Goal: Contribute content: Contribute content

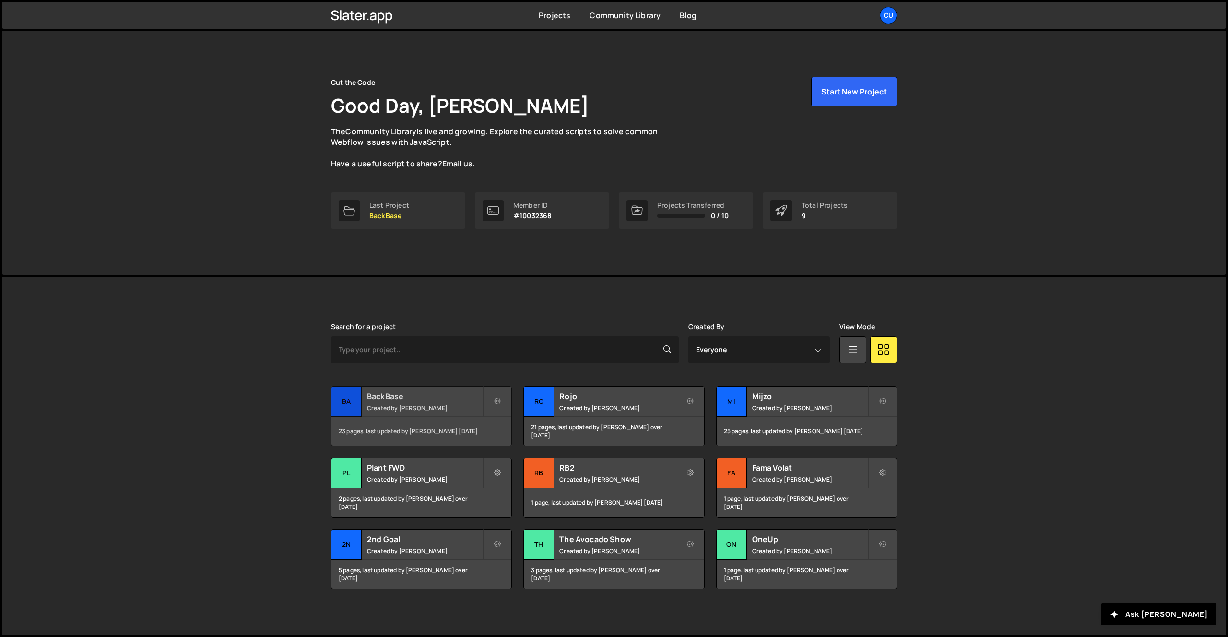
click at [400, 401] on h2 "BackBase" at bounding box center [425, 396] width 116 height 11
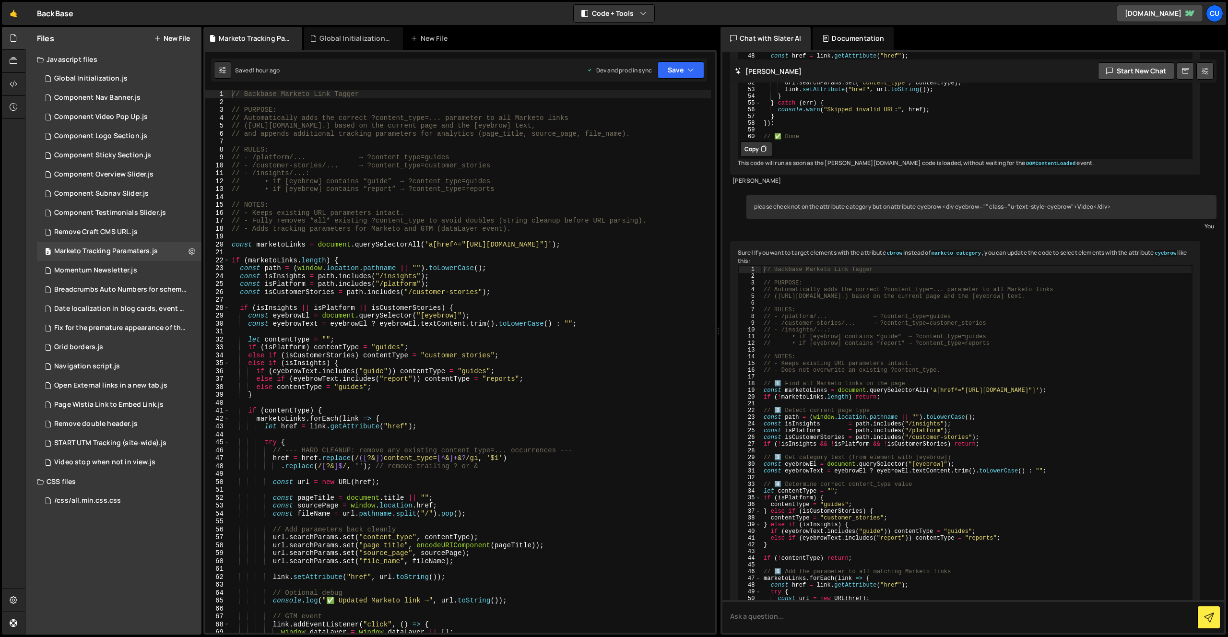
scroll to position [1135, 0]
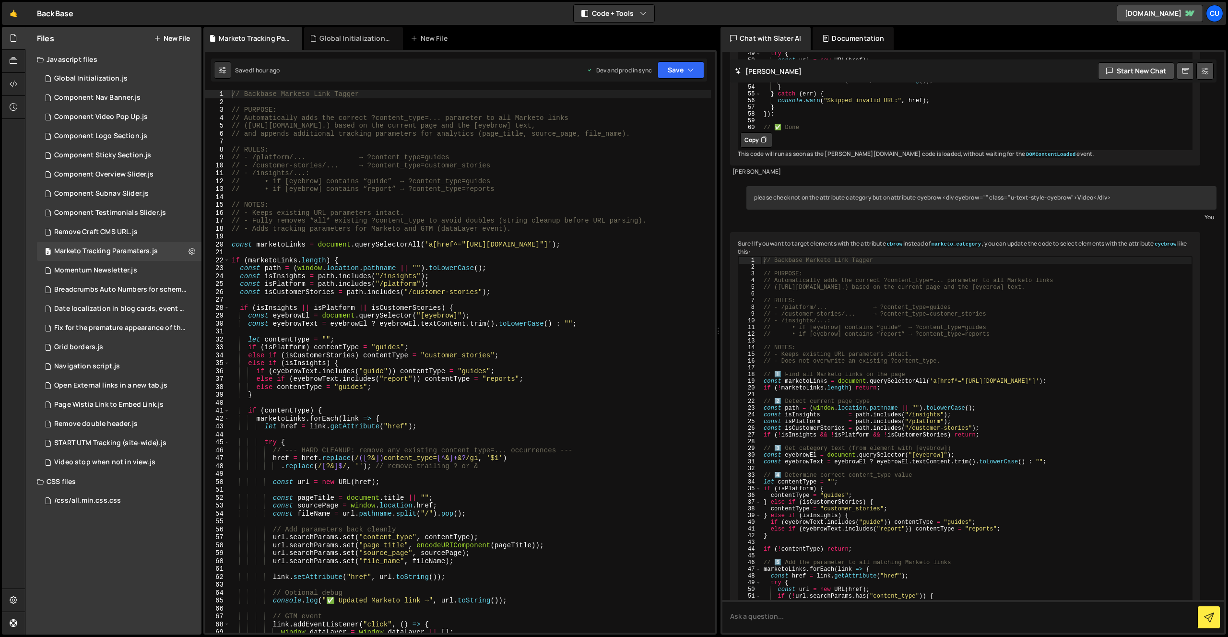
click at [173, 37] on button "New File" at bounding box center [172, 39] width 36 height 8
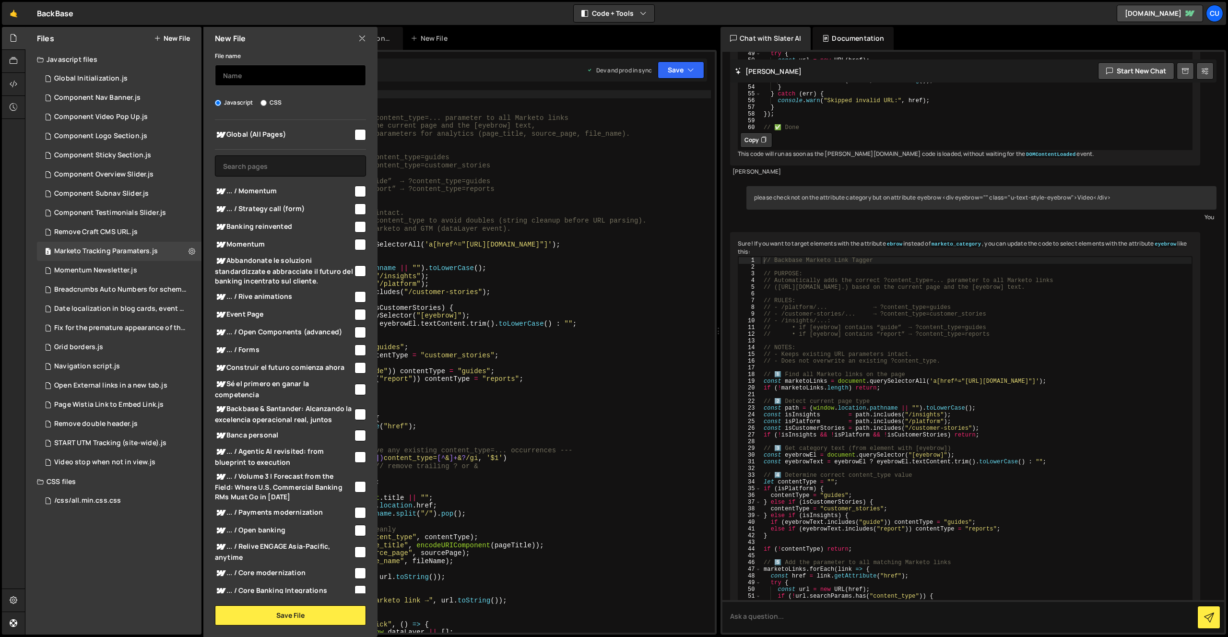
click at [227, 69] on input "text" at bounding box center [290, 75] width 151 height 21
type input "language-switcher"
click at [358, 132] on input "checkbox" at bounding box center [361, 135] width 12 height 12
checkbox input "true"
click at [270, 615] on button "Save File" at bounding box center [290, 615] width 151 height 20
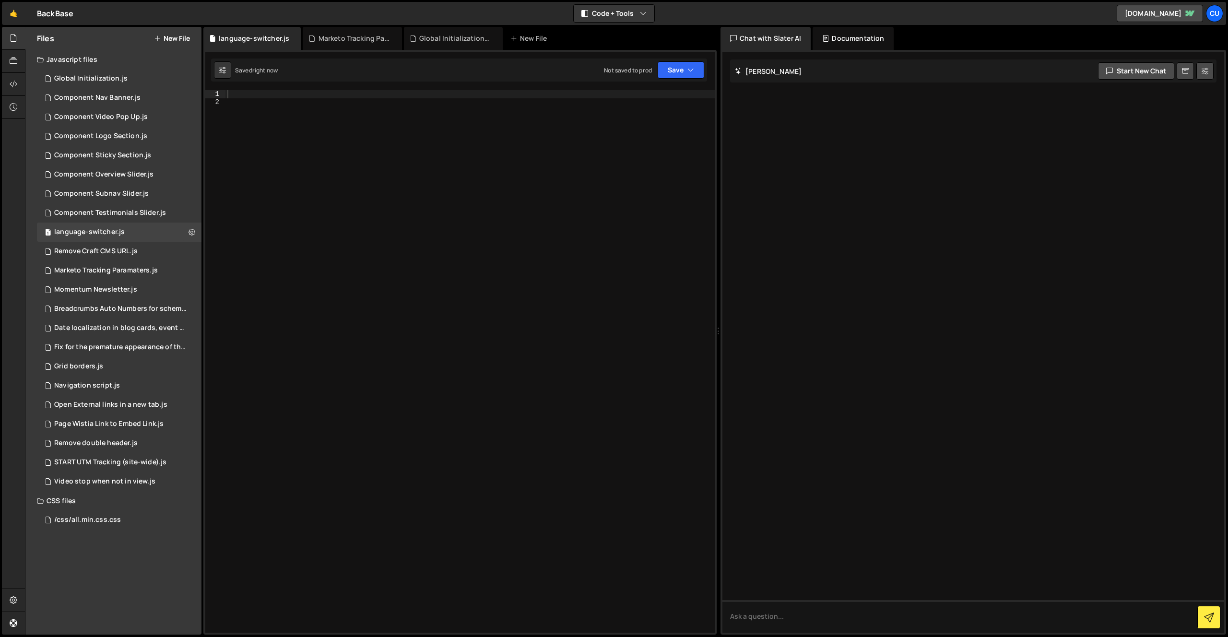
scroll to position [0, 0]
click at [311, 139] on div at bounding box center [469, 369] width 489 height 558
click at [279, 97] on div at bounding box center [469, 369] width 489 height 558
paste textarea "</script>"
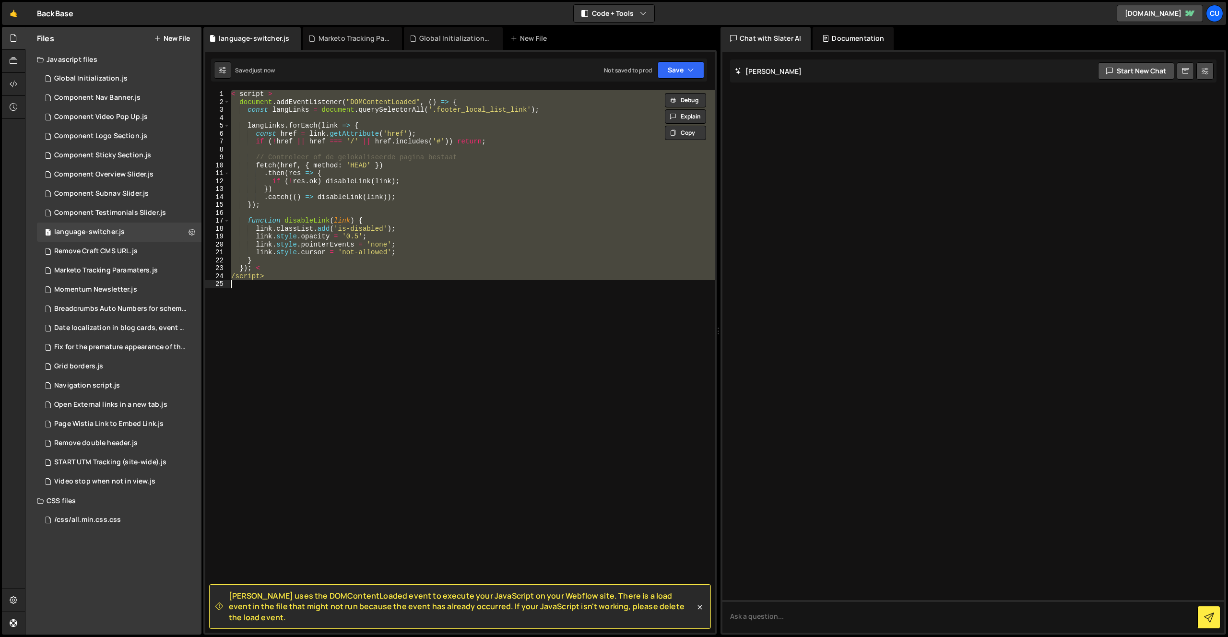
paste textarea "}"
type textarea "}"
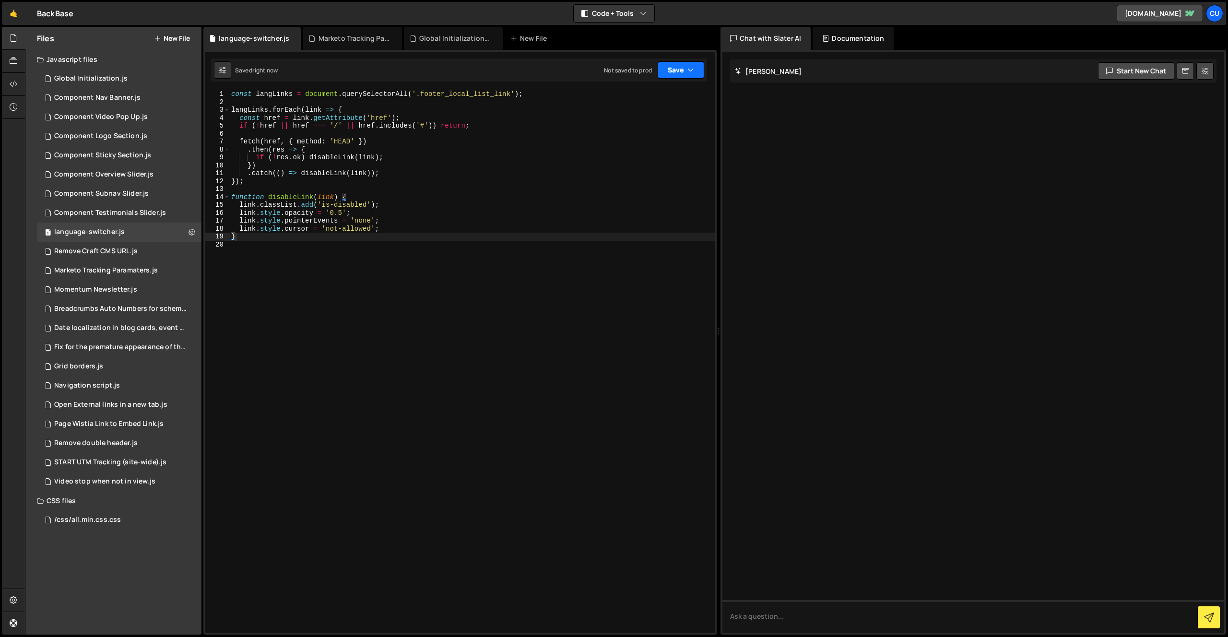
click at [684, 63] on button "Save" at bounding box center [681, 69] width 47 height 17
click at [649, 129] on div "Save to Production S" at bounding box center [649, 125] width 100 height 10
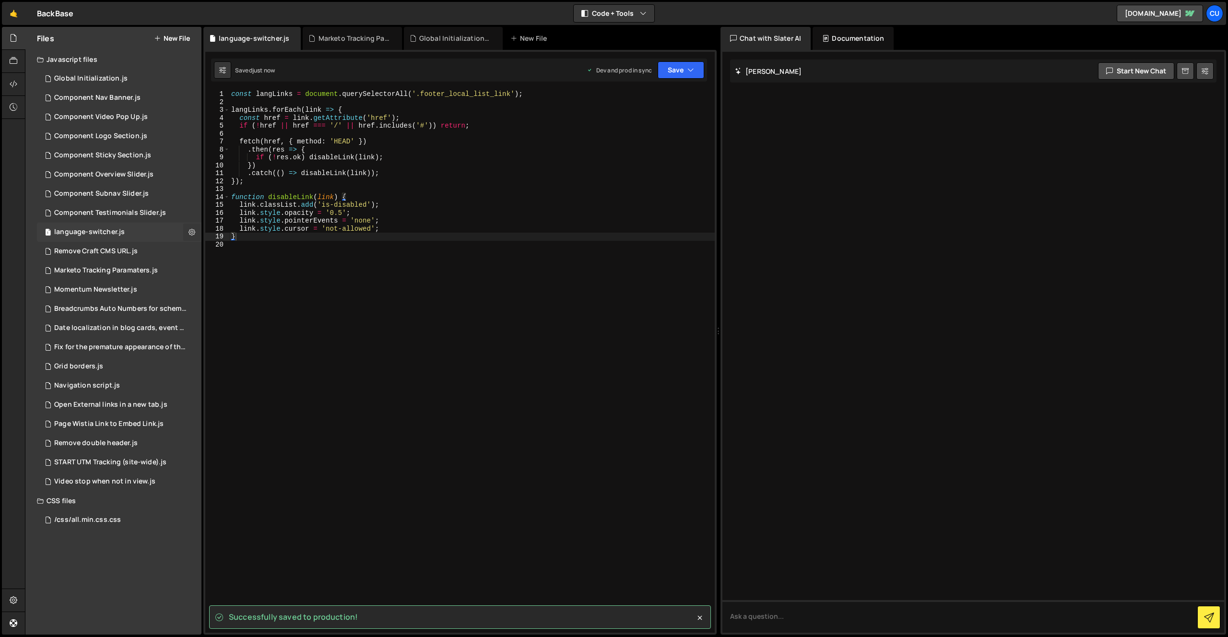
click at [193, 233] on icon at bounding box center [192, 231] width 7 height 9
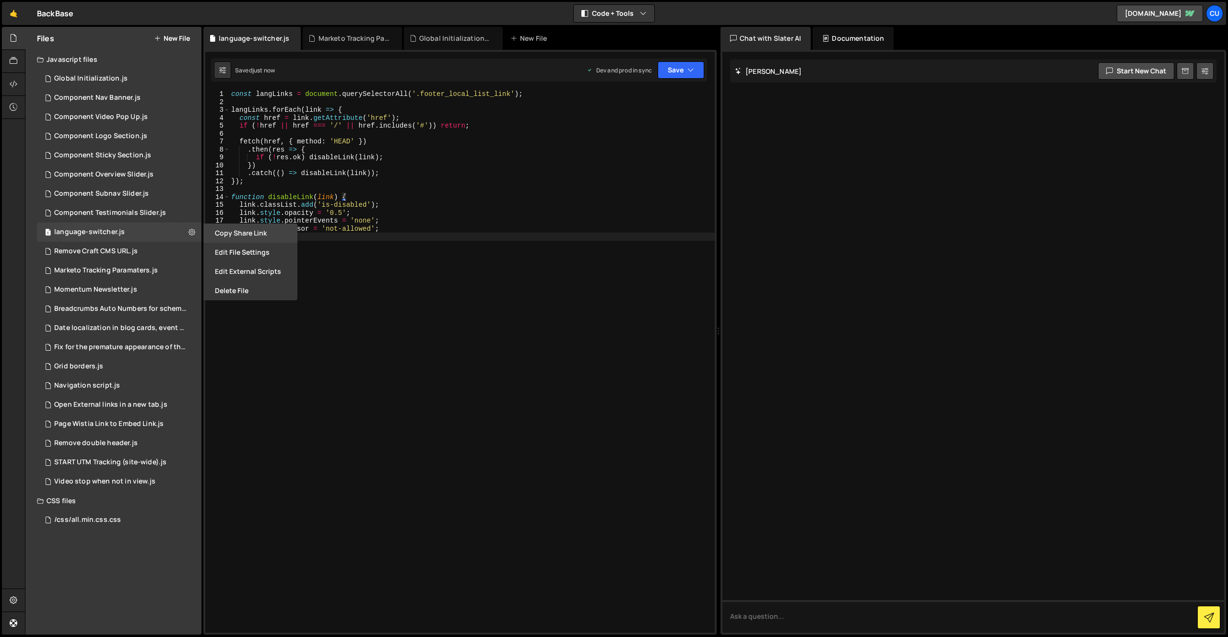
click at [249, 228] on button "Copy share link" at bounding box center [250, 233] width 94 height 19
click at [13, 59] on icon at bounding box center [14, 61] width 8 height 11
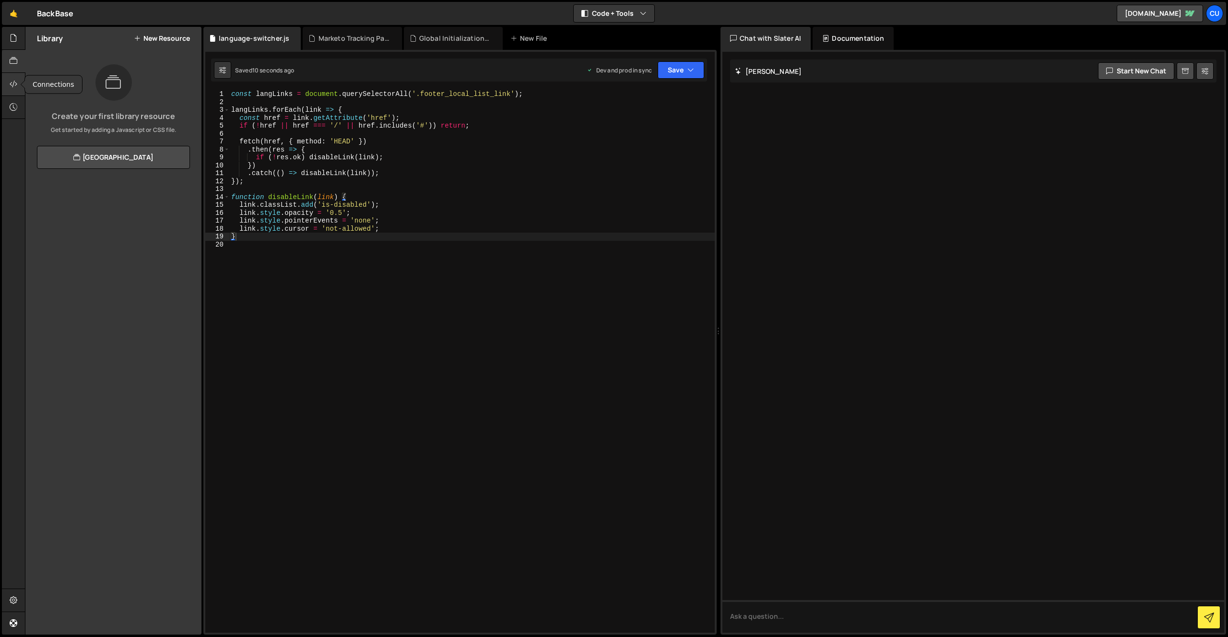
click at [6, 83] on div at bounding box center [14, 84] width 24 height 23
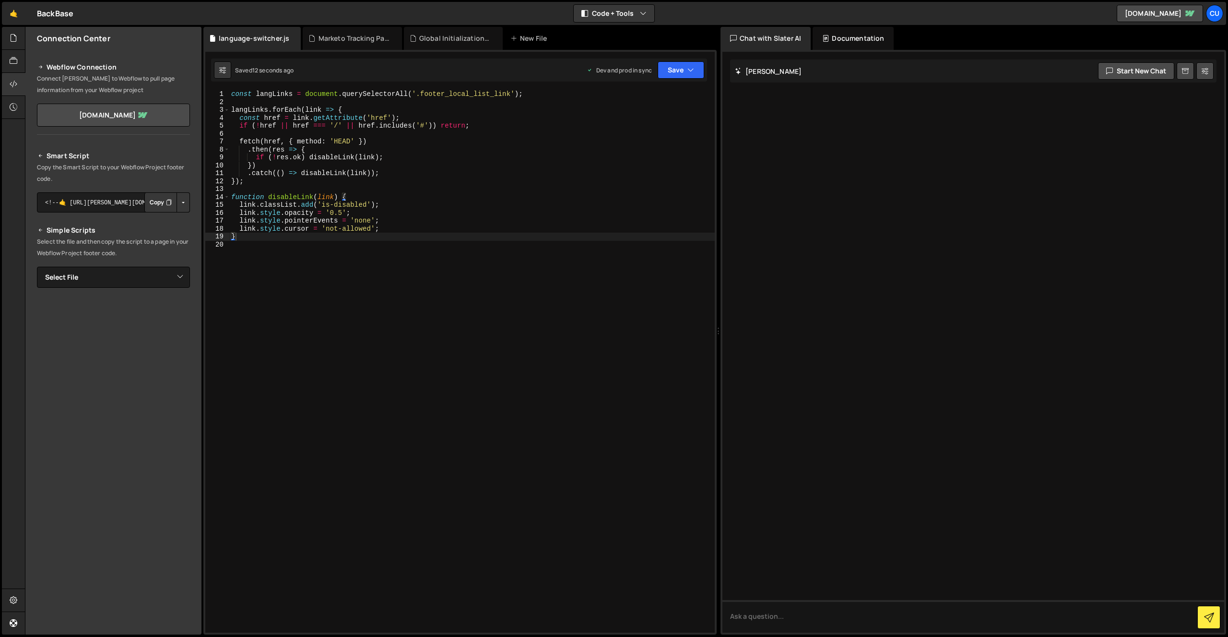
click at [85, 296] on div "Smart Script Copy the Smart Script to your Webflow Project footer code. <!--🤙 h…" at bounding box center [113, 317] width 153 height 335
click at [81, 282] on select "Select File Global Initialization.js Component Nav Banner.js Component Video Po…" at bounding box center [113, 277] width 153 height 21
drag, startPoint x: 118, startPoint y: 203, endPoint x: 284, endPoint y: 203, distance: 166.9
click at [285, 203] on div "Files New File Javascript files 1 Global Initialization.js 0 1 Component Nav Ba…" at bounding box center [626, 331] width 1203 height 608
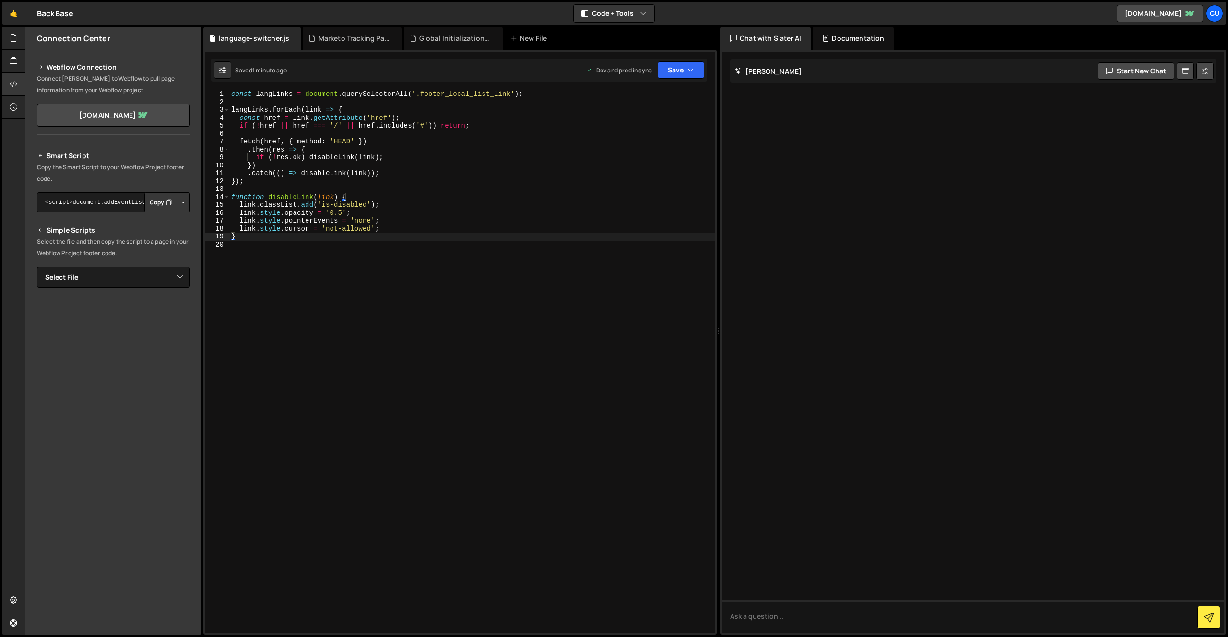
click at [180, 202] on button "Button group with nested dropdown" at bounding box center [183, 202] width 13 height 20
click at [183, 203] on button "Button group with nested dropdown" at bounding box center [183, 202] width 13 height 20
click at [101, 202] on textarea "<!--🤙 https://slater.app/16770.js--> <script>document.addEventListener("DOMCont…" at bounding box center [113, 202] width 153 height 20
click at [107, 282] on select "Select File Global Initialization.js Component Nav Banner.js Component Video Po…" at bounding box center [113, 277] width 153 height 21
select select "48373"
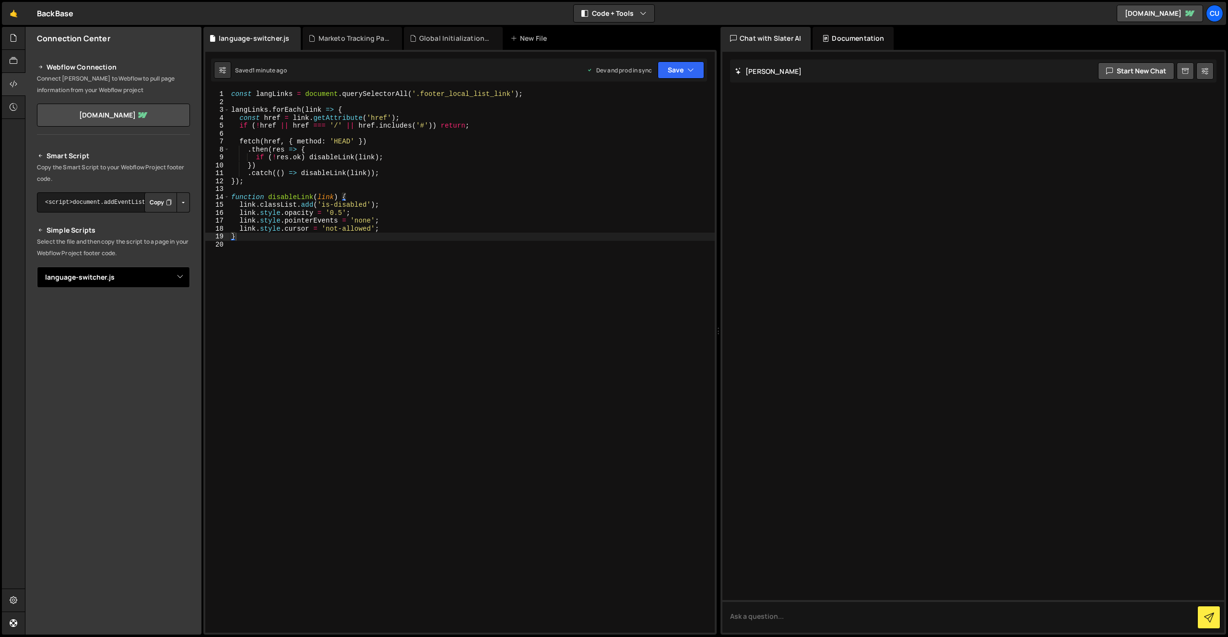
click at [37, 267] on select "Select File Global Initialization.js Component Nav Banner.js Component Video Po…" at bounding box center [113, 277] width 153 height 21
click at [179, 307] on button "Button group with nested dropdown" at bounding box center [183, 310] width 13 height 20
click at [163, 344] on link "Copy Production js" at bounding box center [150, 341] width 80 height 13
click at [340, 288] on div "const langLinks = document . querySelectorAll ( '.footer_local_list_link' ) ; l…" at bounding box center [471, 369] width 485 height 558
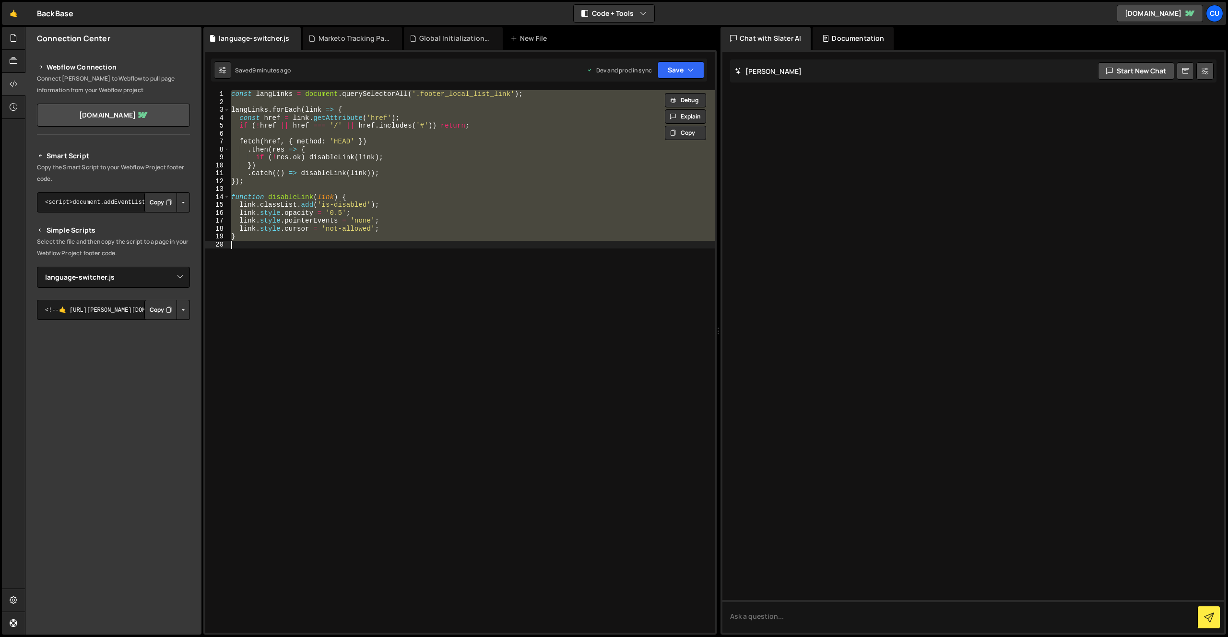
paste textarea
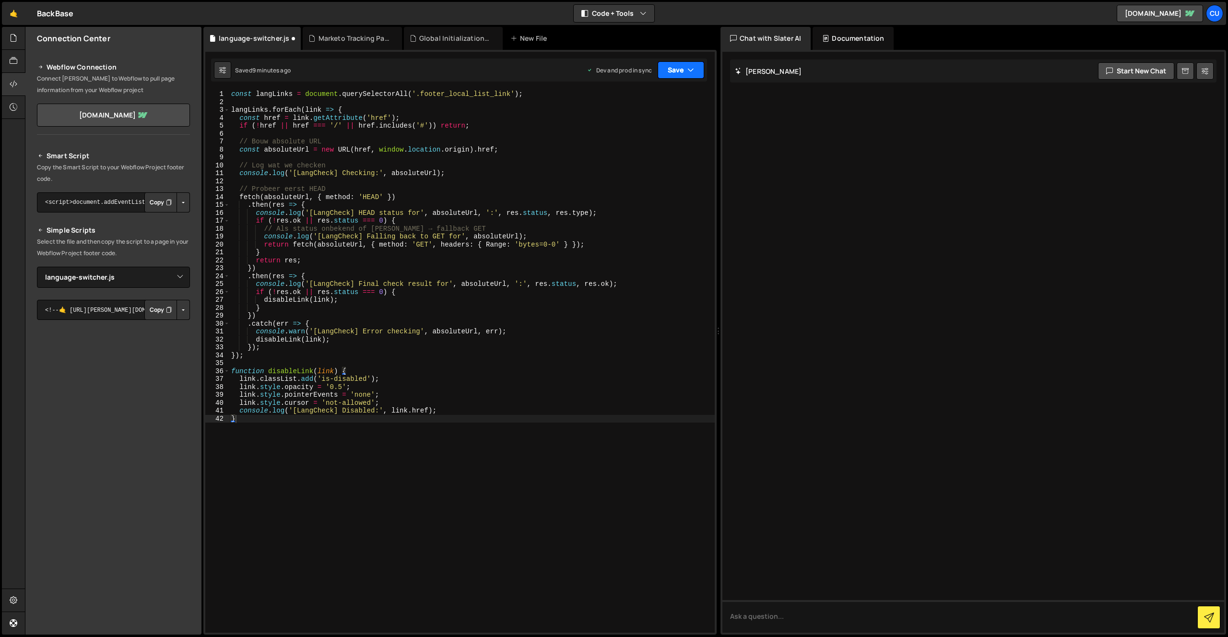
click at [670, 64] on button "Save" at bounding box center [681, 69] width 47 height 17
click at [647, 124] on div "Save to Production S" at bounding box center [649, 125] width 100 height 10
click at [475, 306] on div "const langLinks = document . querySelectorAll ( '.footer_local_list_link' ) ; l…" at bounding box center [471, 369] width 485 height 558
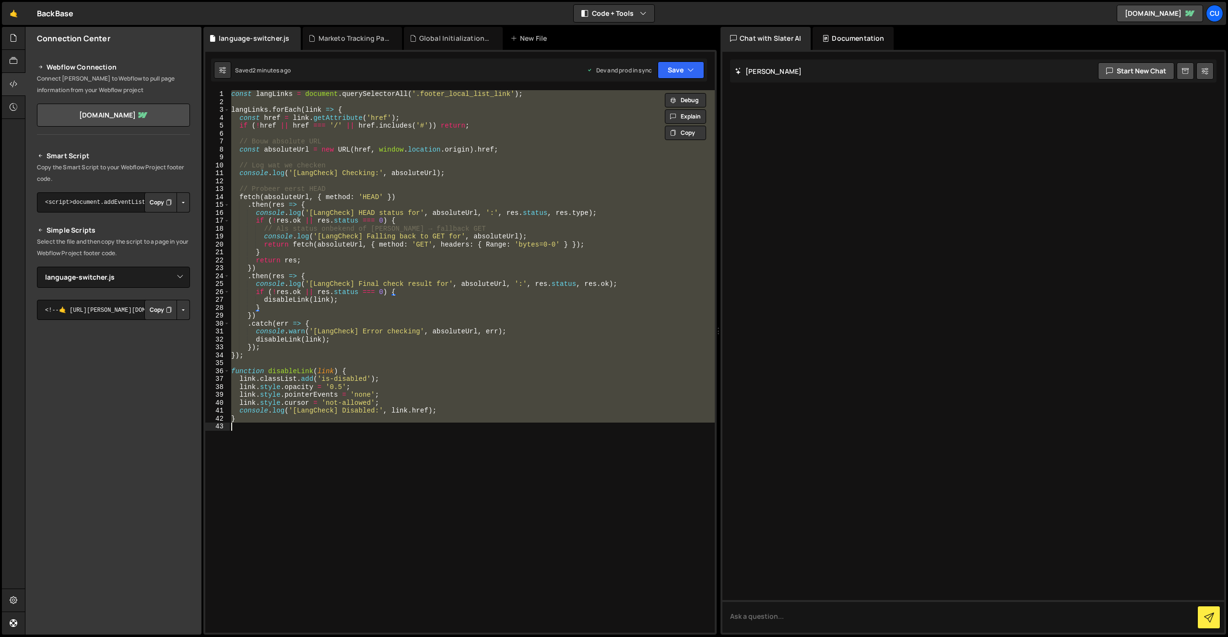
paste textarea ");"
type textarea "});"
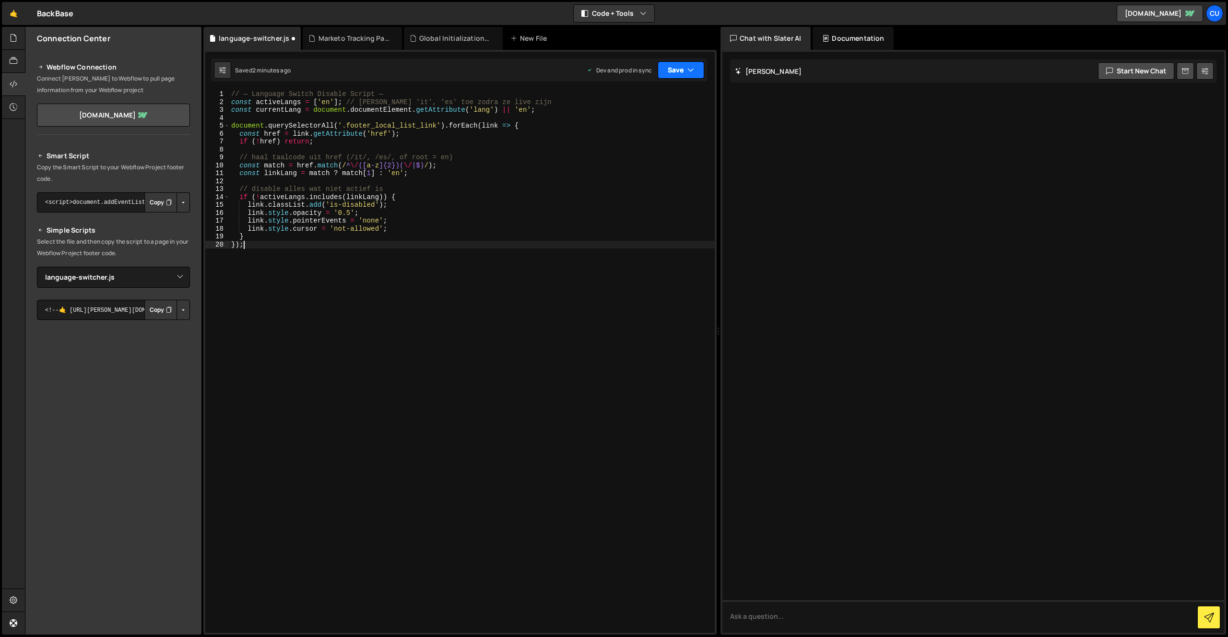
click at [667, 74] on button "Save" at bounding box center [681, 69] width 47 height 17
click at [640, 131] on div "2 minutes ago" at bounding box center [633, 135] width 37 height 8
click at [565, 296] on div "// — Language Switch Disable Script — const activeLangs = [ 'en' ] ; // voeg 'i…" at bounding box center [471, 369] width 485 height 558
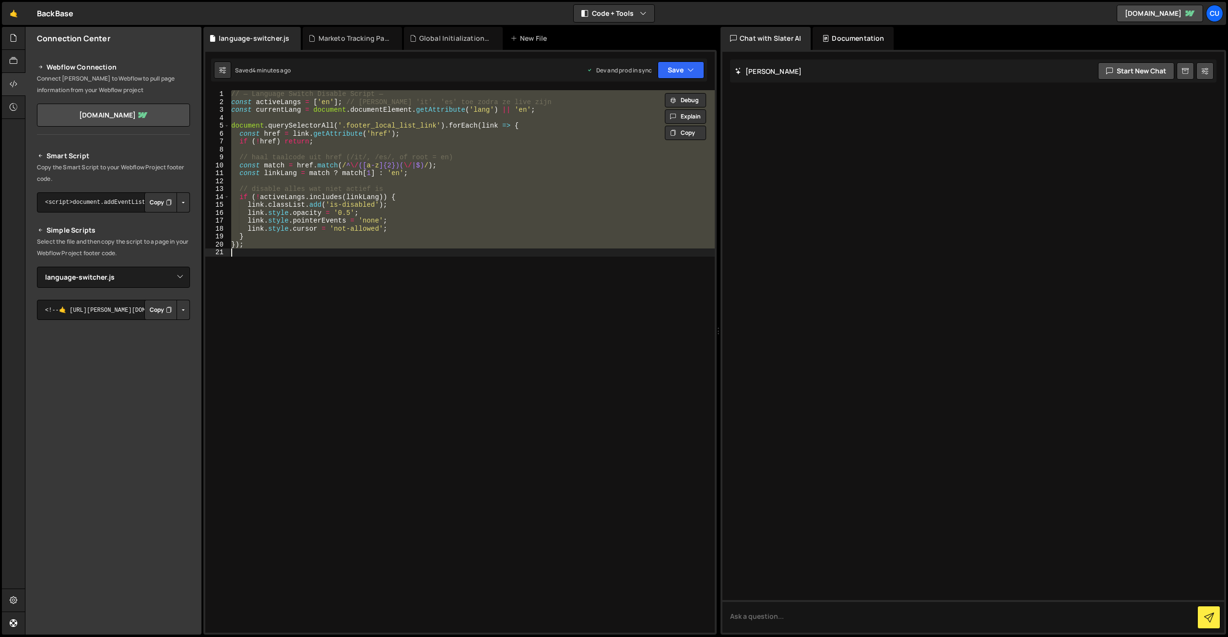
paste textarea "();"
type textarea "})();"
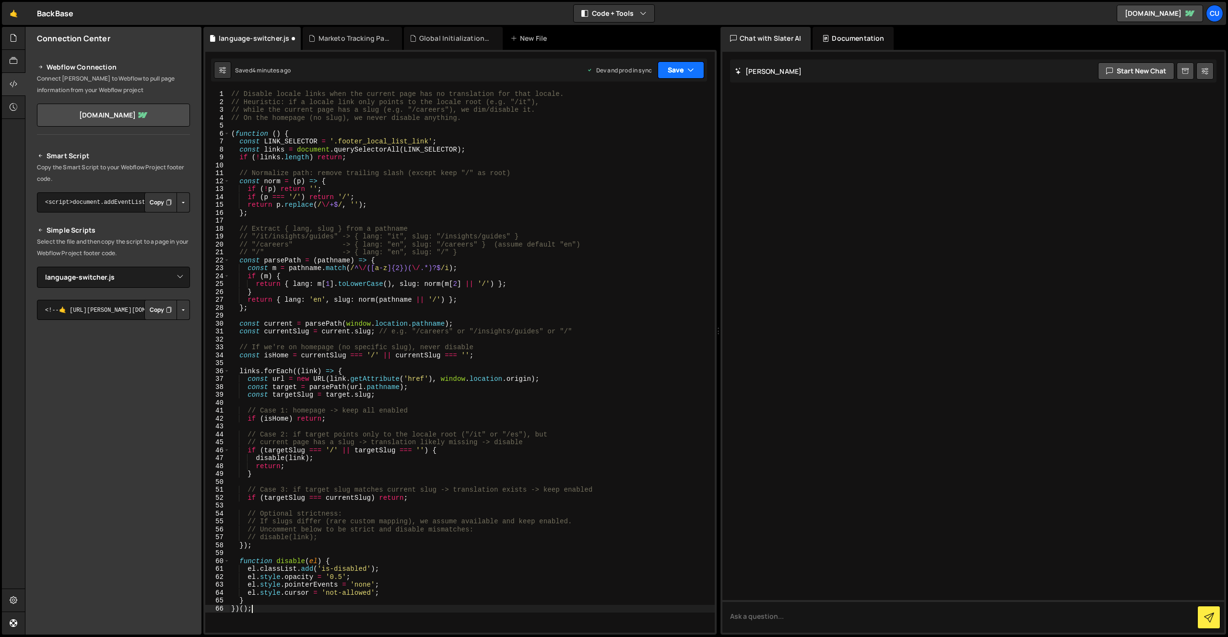
click at [688, 69] on icon "button" at bounding box center [690, 70] width 7 height 10
click at [656, 140] on div "Saved 4 minutes ago" at bounding box center [649, 136] width 100 height 12
